Goal: Download file/media

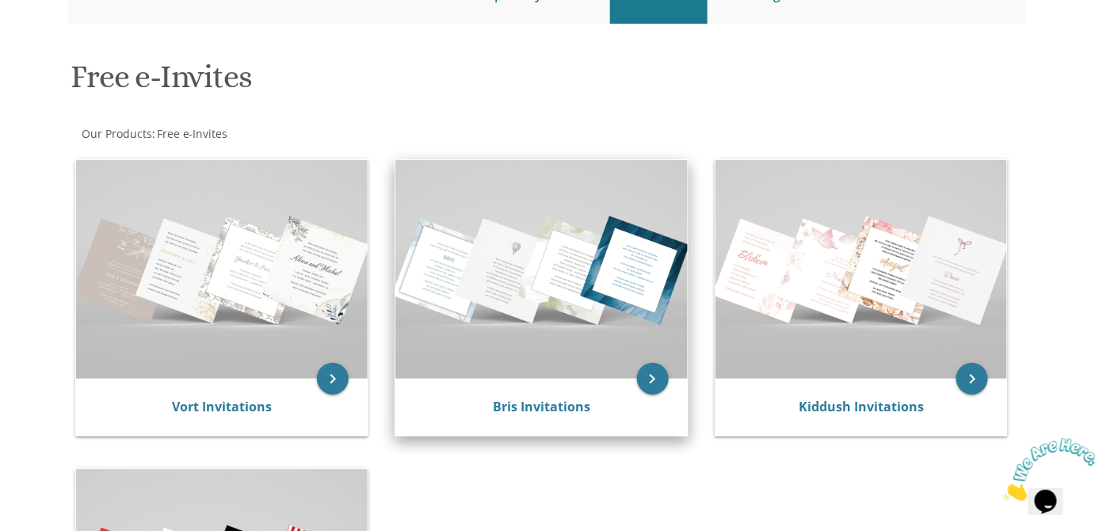
click at [536, 288] on img at bounding box center [541, 269] width 292 height 219
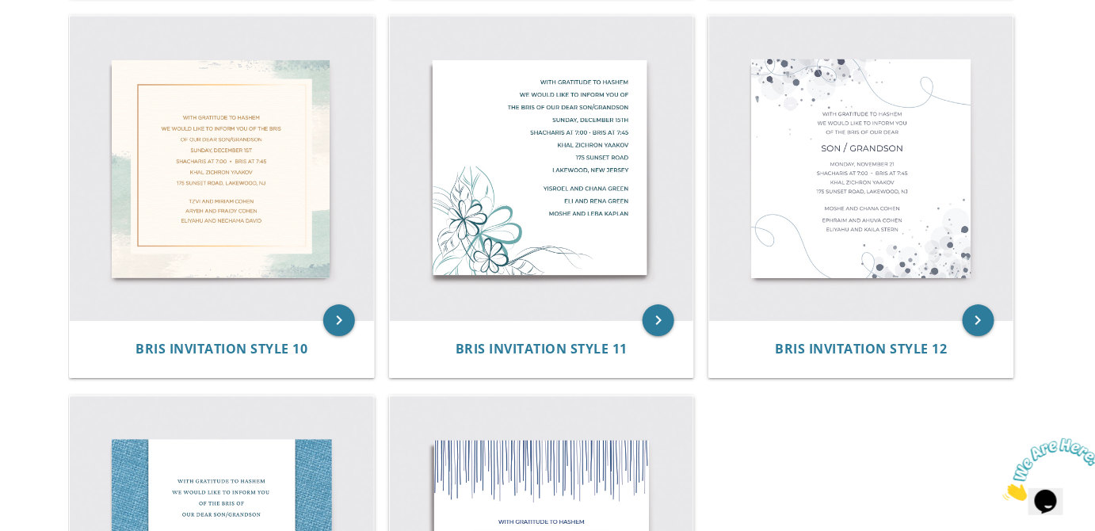
scroll to position [1461, 0]
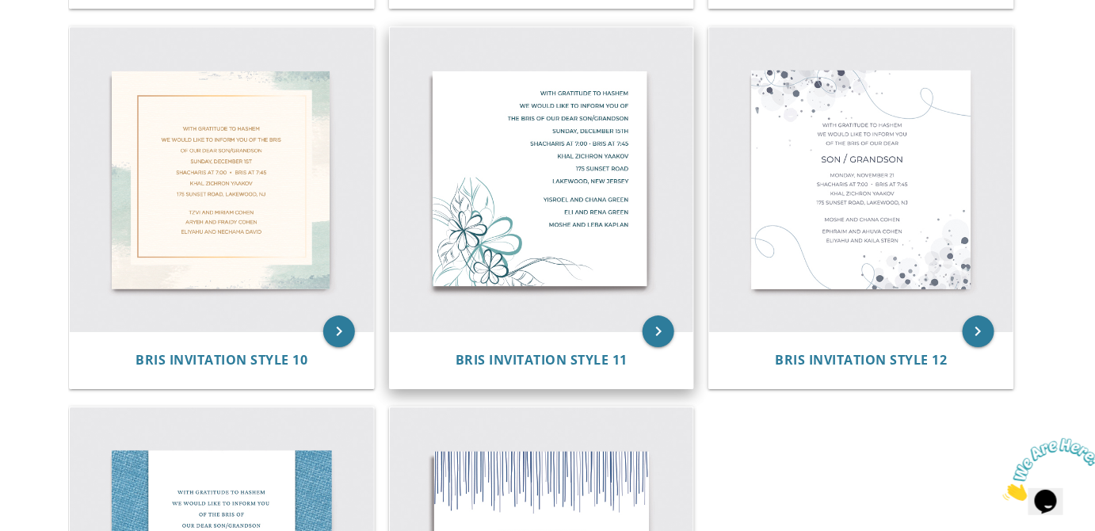
click at [541, 285] on img at bounding box center [542, 179] width 304 height 304
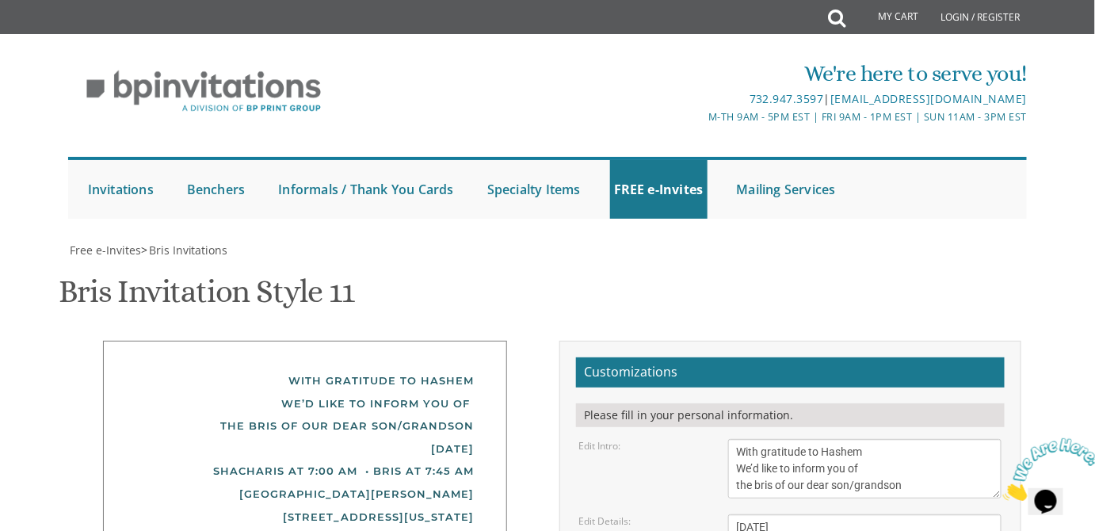
click at [764, 452] on textarea "With gratitude to Hashem We’d like to inform you of the bris of our dear son/gr…" at bounding box center [865, 468] width 274 height 59
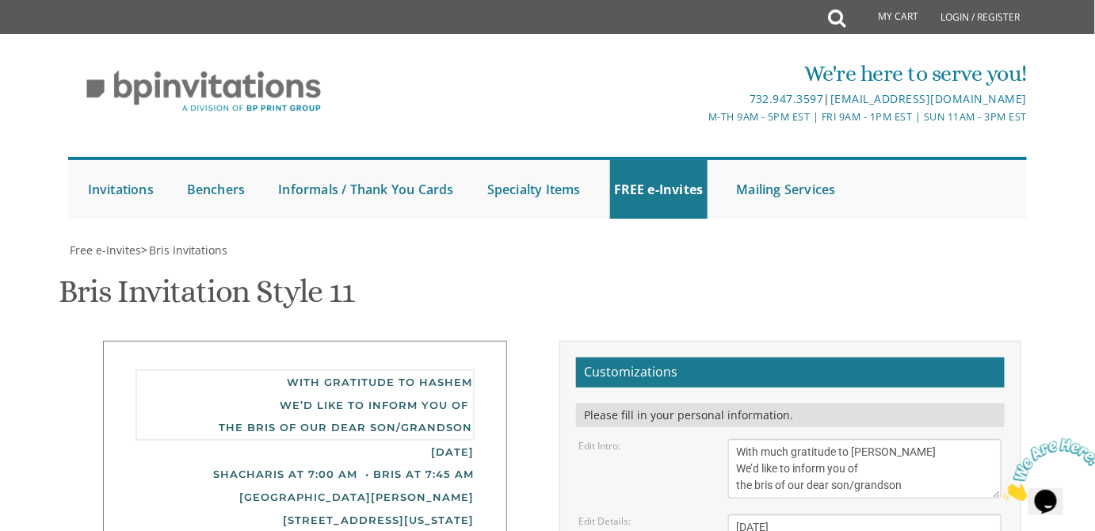
click at [761, 467] on textarea "With gratitude to Hashem We’d like to inform you of the bris of our dear son/gr…" at bounding box center [865, 468] width 274 height 59
type textarea "With much gratitude to [PERSON_NAME] We would like to inform you of the bris of…"
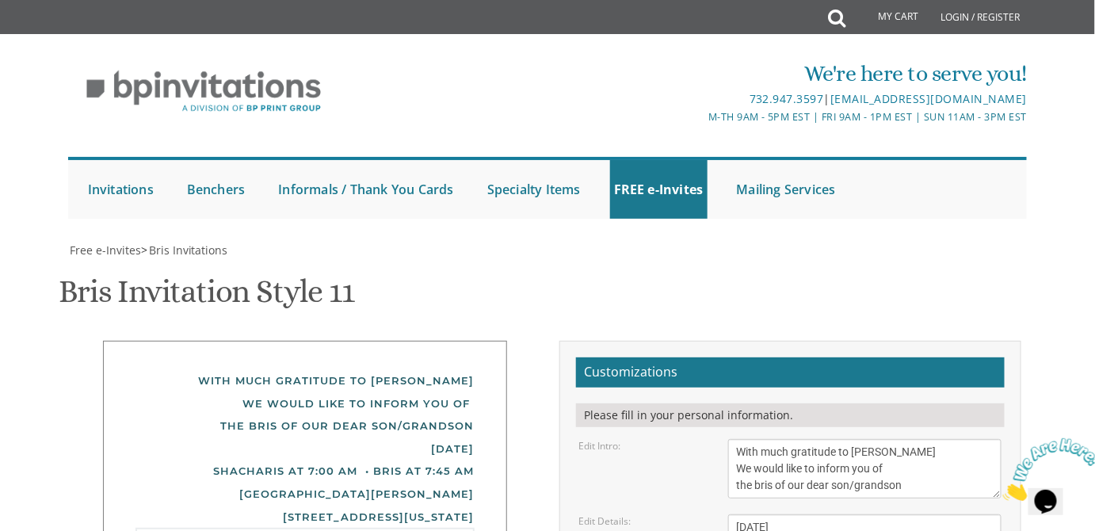
drag, startPoint x: 868, startPoint y: 466, endPoint x: 709, endPoint y: 467, distance: 159.2
type textarea "[PERSON_NAME] and [PERSON_NAME]"
drag, startPoint x: 836, startPoint y: 361, endPoint x: 711, endPoint y: 347, distance: 126.0
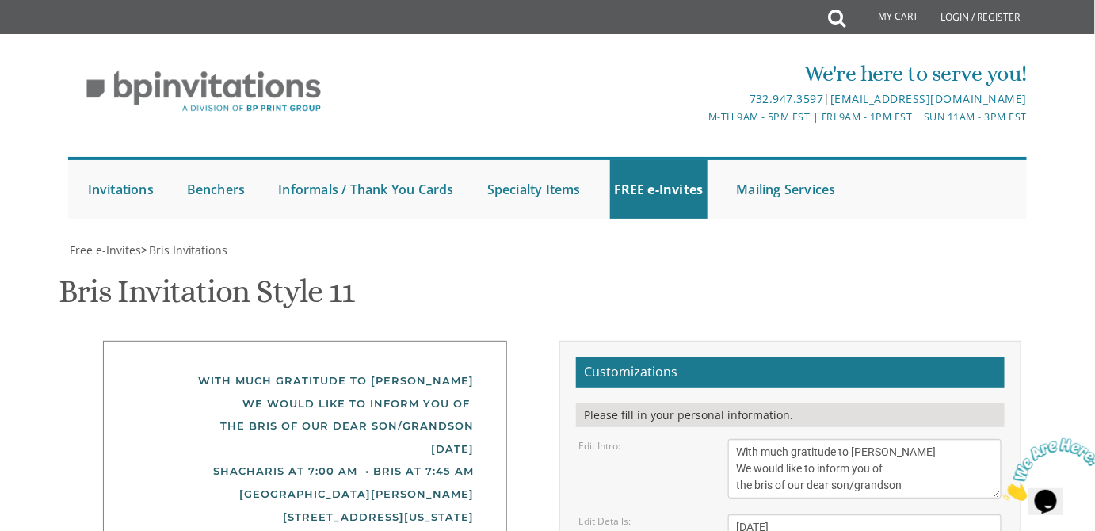
drag, startPoint x: 847, startPoint y: 383, endPoint x: 748, endPoint y: 382, distance: 99.0
drag, startPoint x: 874, startPoint y: 377, endPoint x: 665, endPoint y: 390, distance: 209.5
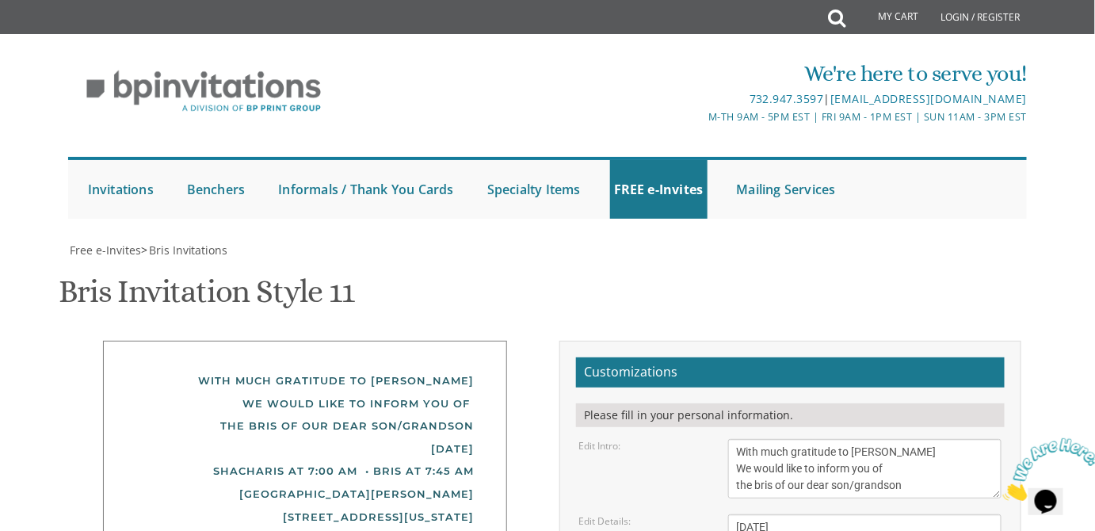
scroll to position [483, 0]
type textarea "[DEMOGRAPHIC_DATA] and [PERSON_NAME] and [PERSON_NAME]"
drag, startPoint x: 853, startPoint y: 276, endPoint x: 725, endPoint y: 266, distance: 128.7
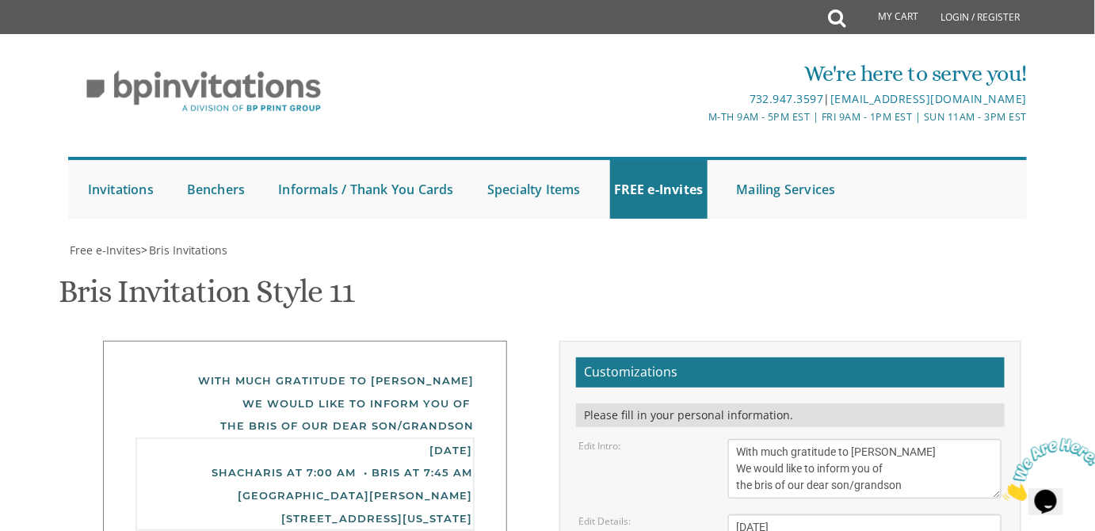
drag, startPoint x: 841, startPoint y: 313, endPoint x: 762, endPoint y: 317, distance: 79.3
drag, startPoint x: 844, startPoint y: 297, endPoint x: 724, endPoint y: 291, distance: 120.5
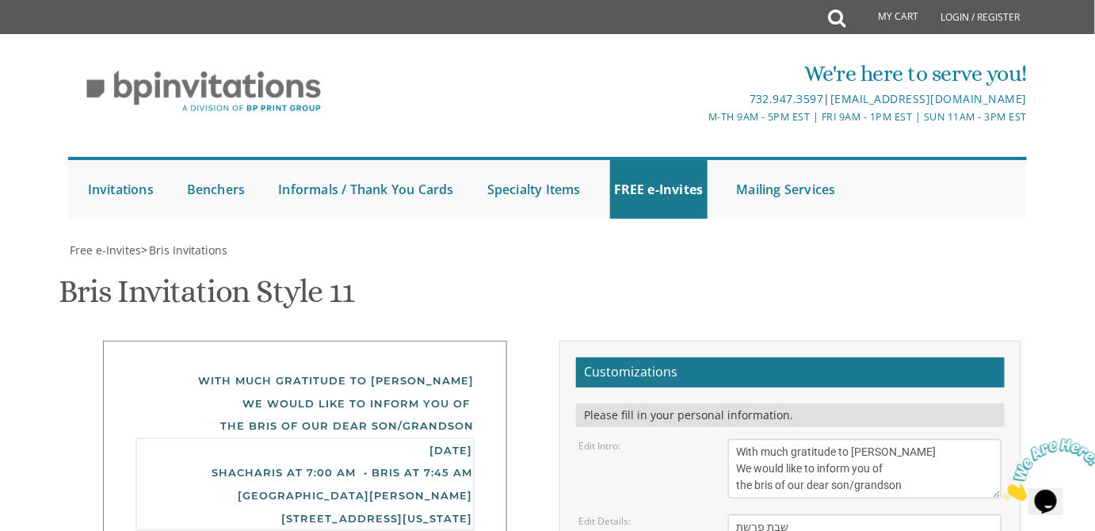
drag, startPoint x: 821, startPoint y: 333, endPoint x: 737, endPoint y: 338, distance: 84.9
drag, startPoint x: 827, startPoint y: 329, endPoint x: 727, endPoint y: 329, distance: 99.8
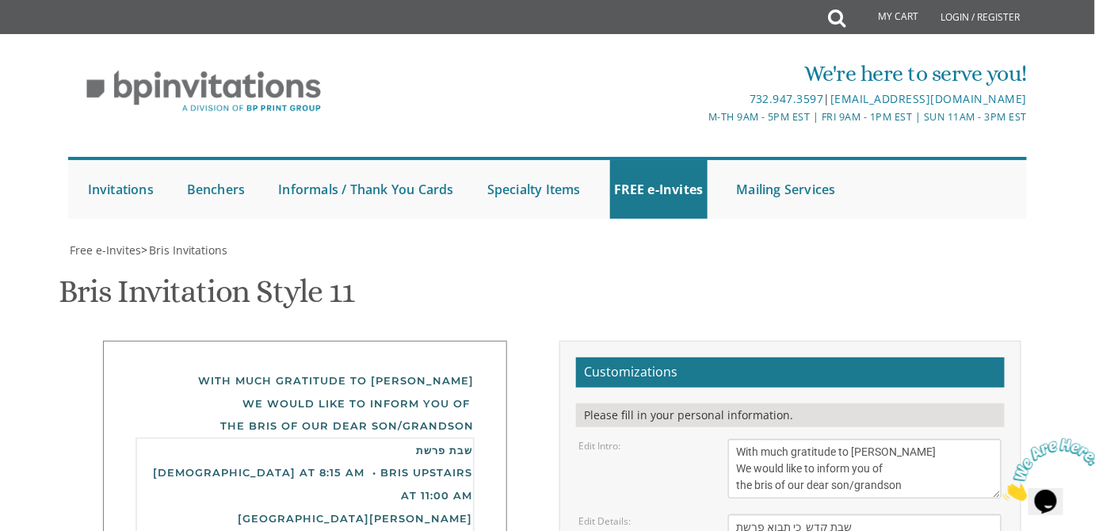
drag, startPoint x: 776, startPoint y: 280, endPoint x: 752, endPoint y: 280, distance: 24.6
paste textarea "פרשת"
type textarea "שבת קדש פרשת כי תבוא Shacharis at 8:15 am • Bris upstairs at 11:00 AM Khal Bais…"
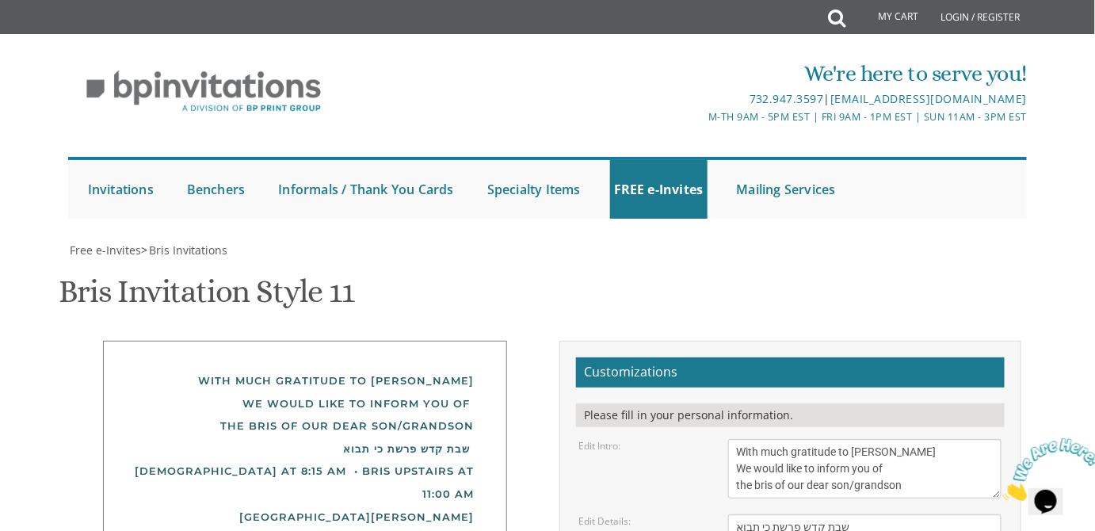
drag, startPoint x: 468, startPoint y: 201, endPoint x: 325, endPoint y: 201, distance: 143.4
click at [325, 437] on div "שבת קדש פרשת כי תבוא Shacharis at 8:15 am • Bris upstairs at 11:00 AM Khal Bais…" at bounding box center [304, 493] width 339 height 113
drag, startPoint x: 390, startPoint y: 204, endPoint x: 344, endPoint y: 194, distance: 47.9
click at [344, 437] on div "שבת קדש פרשת כי תבוא Shacharis at 8:15 am • Bris upstairs at 11:00 AM Khal Bais…" at bounding box center [304, 493] width 339 height 113
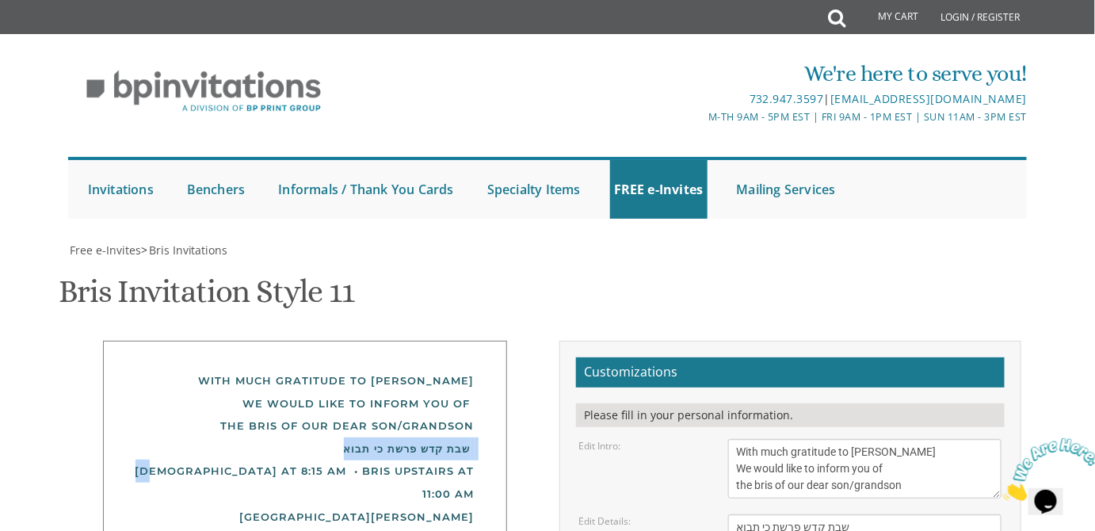
drag, startPoint x: 889, startPoint y: 383, endPoint x: 680, endPoint y: 390, distance: 208.4
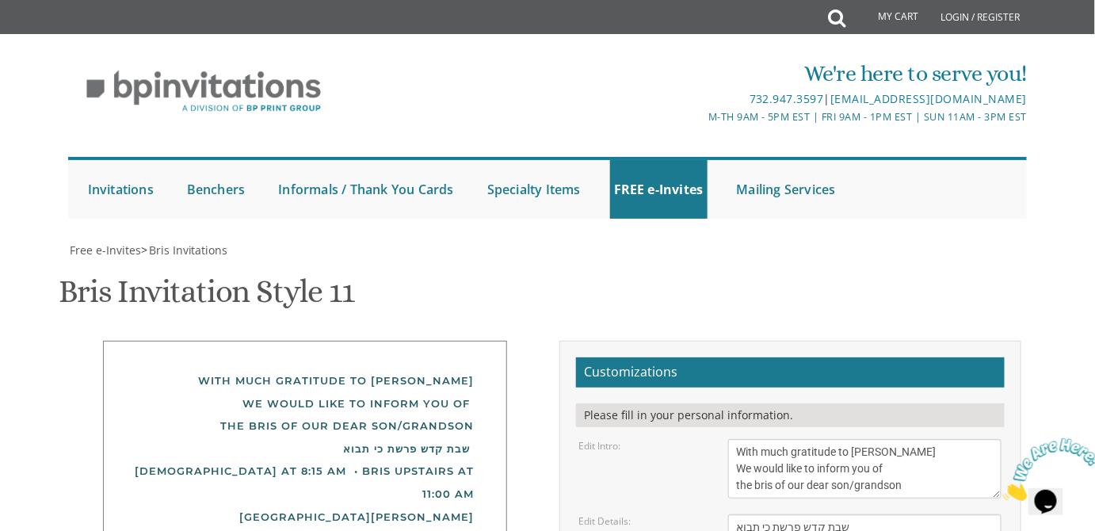
paste textarea "Nochum and Rivky Naiman"
type textarea "Nochum and Rivky Naiman Rabbi and Mrs. Dovid Naiman Rabbi and Mrs. Akiva Weitzn…"
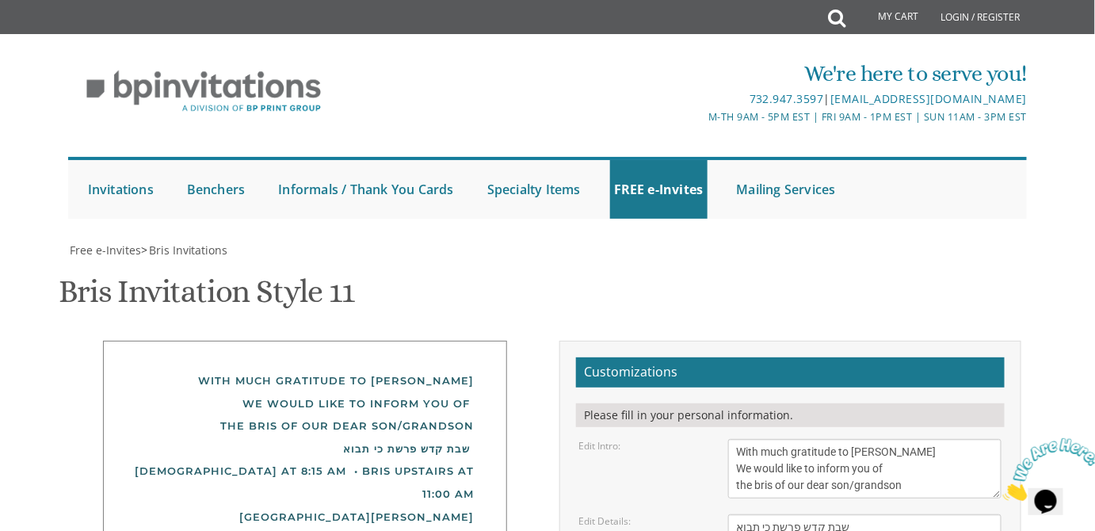
drag, startPoint x: 762, startPoint y: 322, endPoint x: 508, endPoint y: 352, distance: 256.1
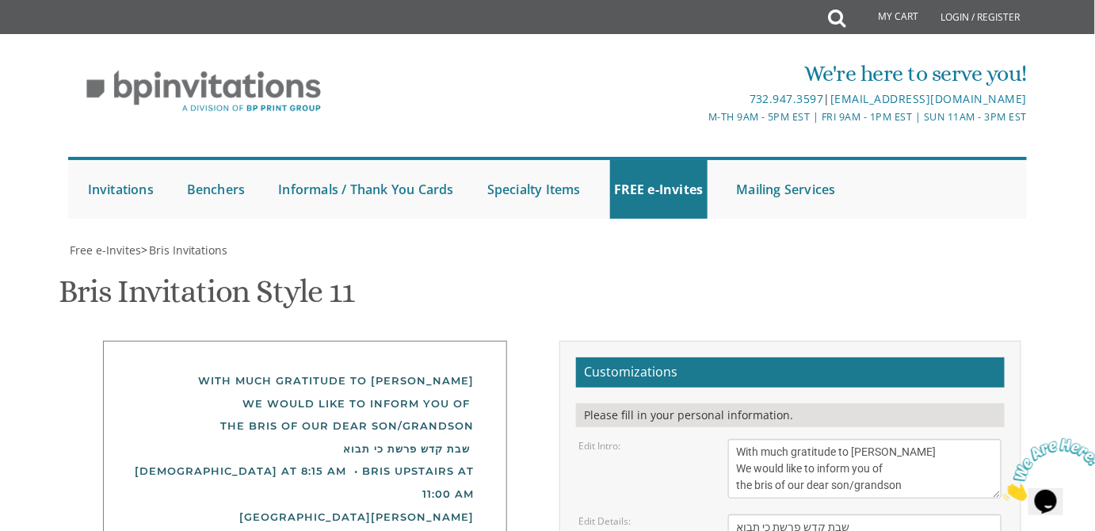
type input "rivkyweitzner@gmail.com"
click at [390, 369] on div "With much gratitude to Hashem We would like to inform you of the bris of our de…" at bounding box center [304, 403] width 339 height 68
